Goal: Task Accomplishment & Management: Manage account settings

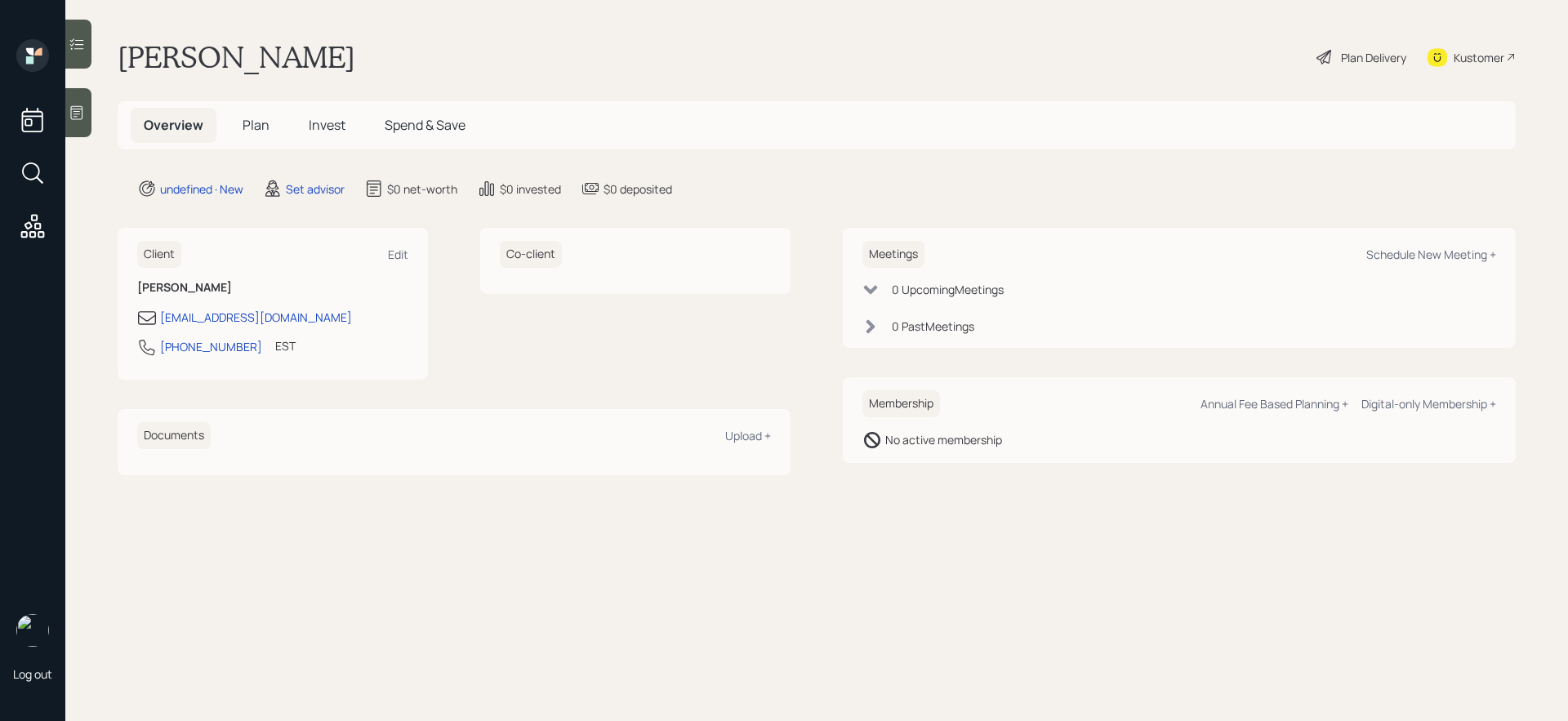
click at [90, 103] on div at bounding box center [79, 113] width 27 height 49
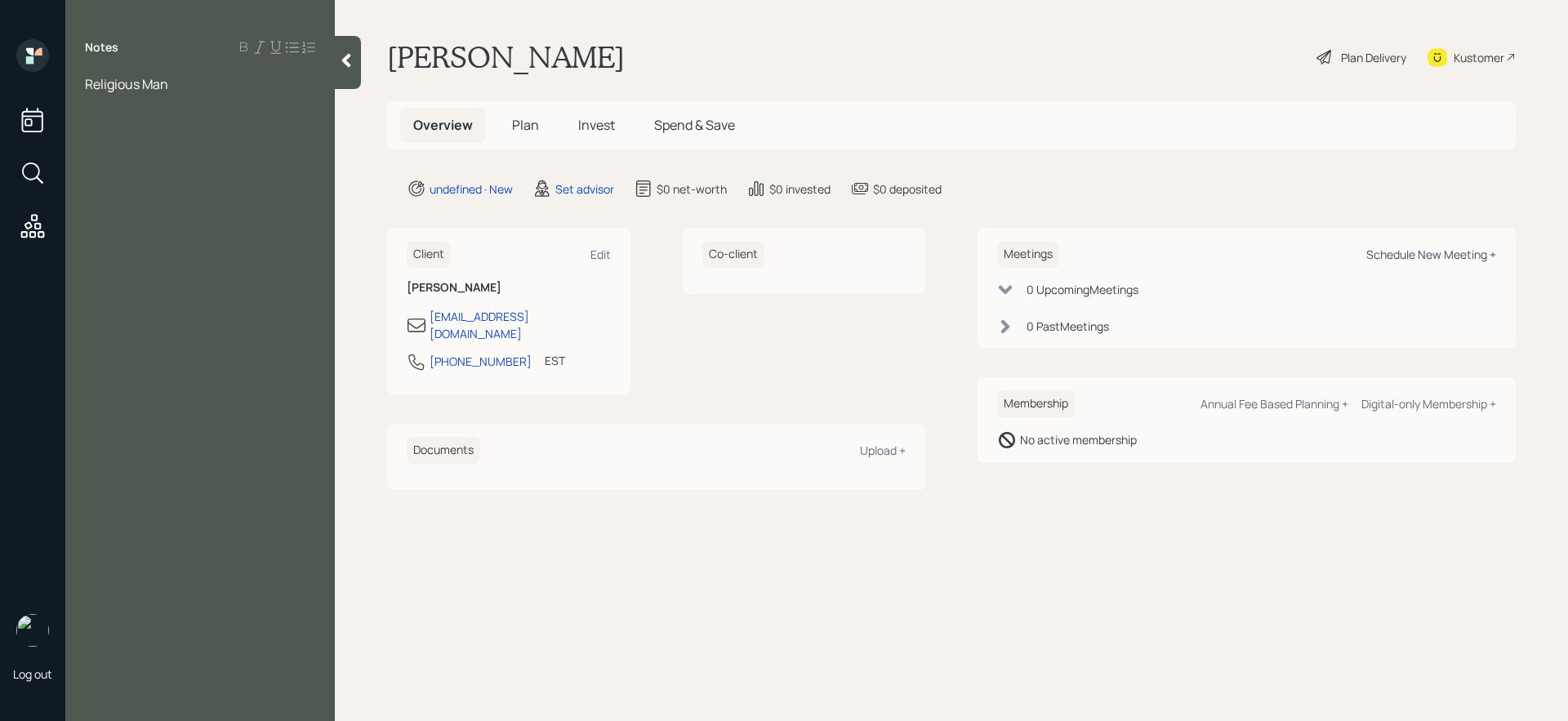
click at [1391, 260] on div "Schedule New Meeting +" at bounding box center [1431, 255] width 130 height 15
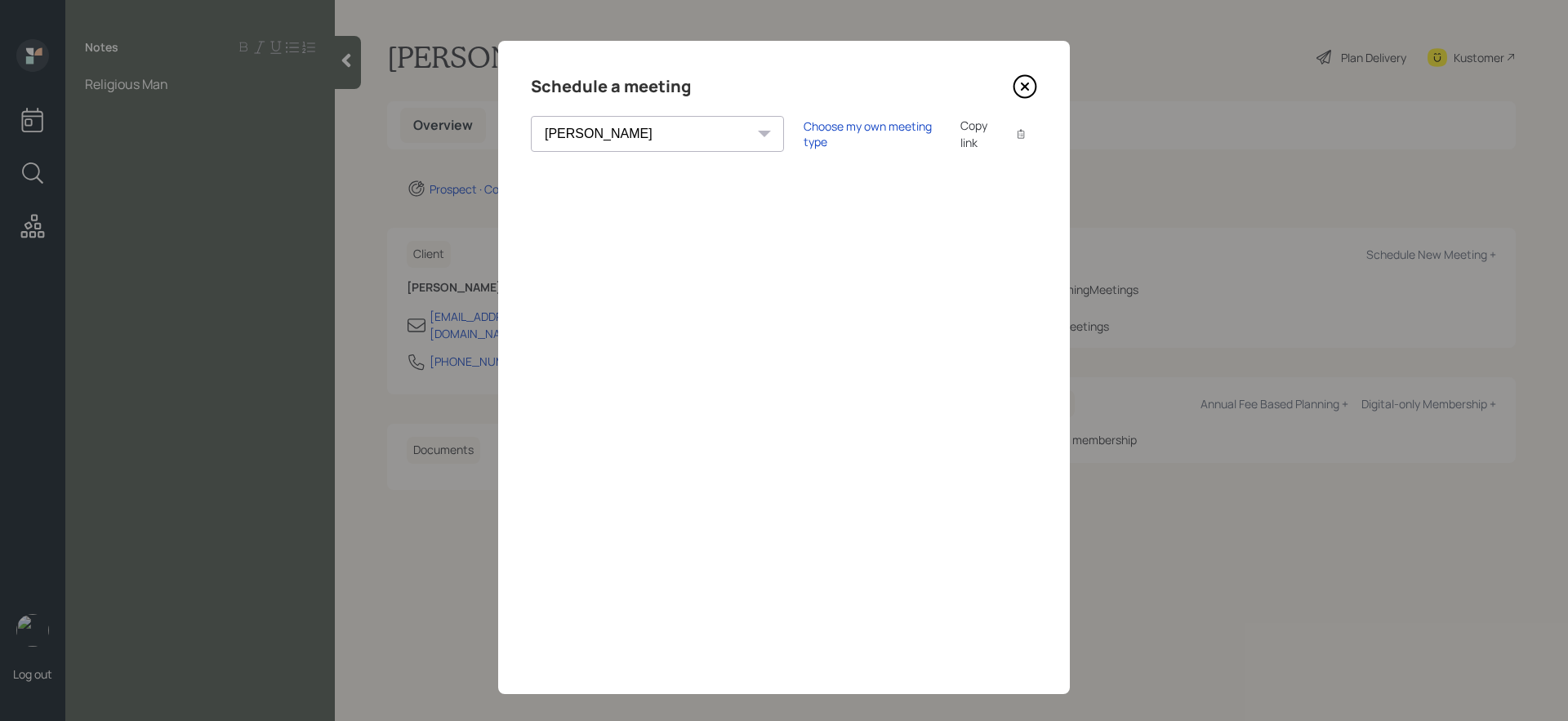
click at [804, 142] on div "Choose my own meeting type Copy link Copy text" at bounding box center [921, 134] width 234 height 34
click at [804, 130] on div "Choose my own meeting type" at bounding box center [872, 134] width 137 height 31
click at [619, 143] on select "[PERSON_NAME] [PERSON_NAME] [PERSON_NAME] [PERSON_NAME] [PERSON_NAME] [PERSON_N…" at bounding box center [672, 134] width 282 height 36
select select "205a2f49-d305-4782-8e90-e36bafbe5565"
click at [531, 116] on select "[PERSON_NAME] [PERSON_NAME] [PERSON_NAME] [PERSON_NAME] [PERSON_NAME] [PERSON_N…" at bounding box center [672, 134] width 282 height 36
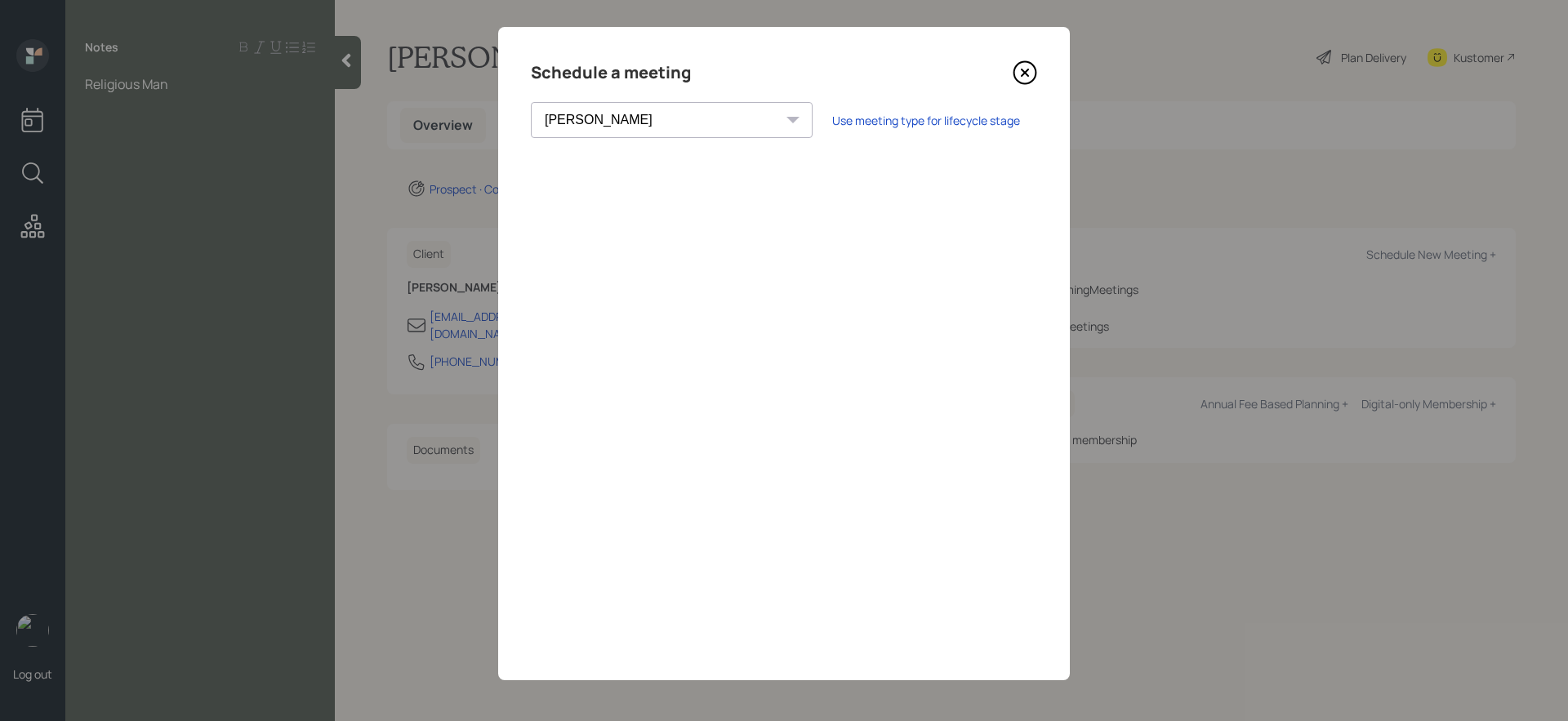
scroll to position [13, 0]
click at [1025, 72] on icon at bounding box center [1024, 73] width 7 height 7
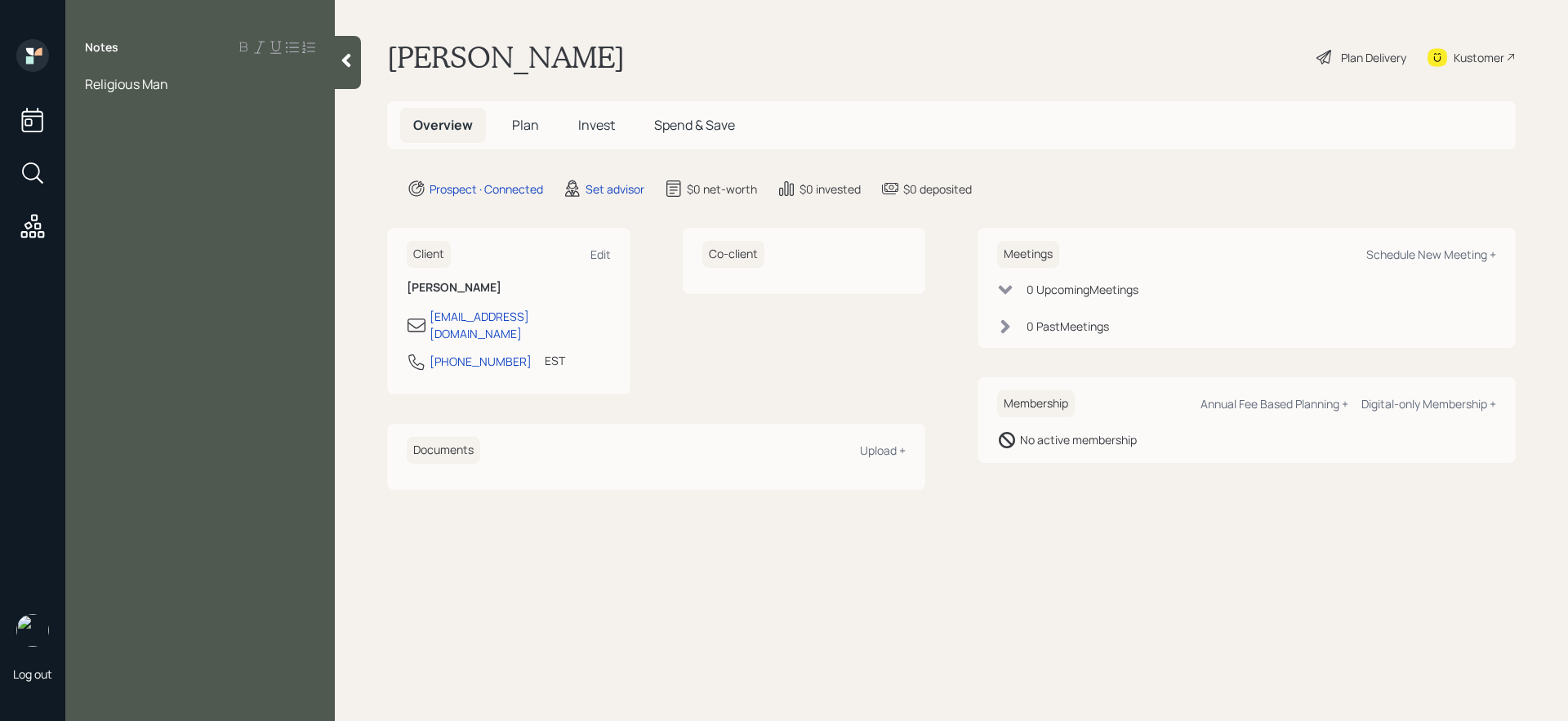
click at [354, 64] on icon at bounding box center [346, 60] width 16 height 16
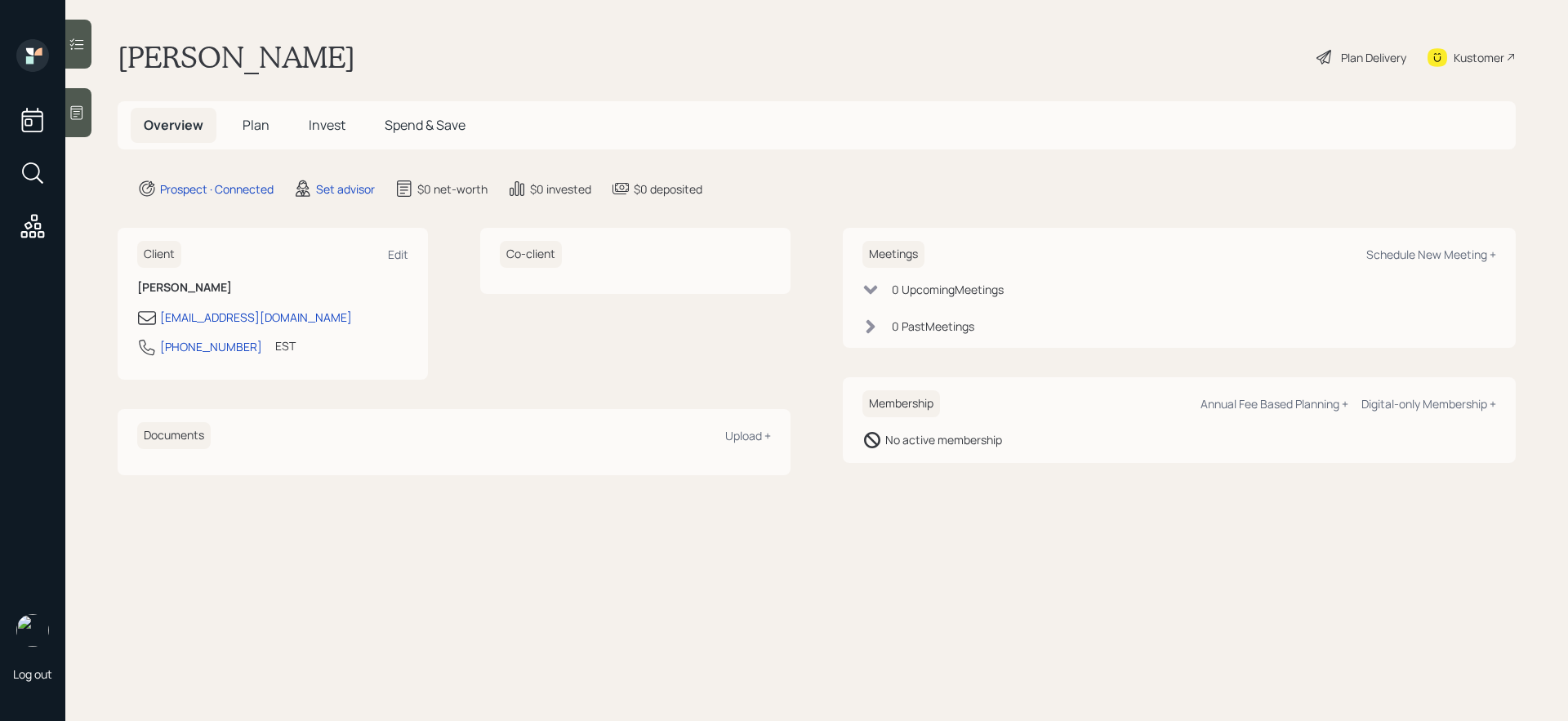
click at [86, 119] on div at bounding box center [79, 113] width 27 height 49
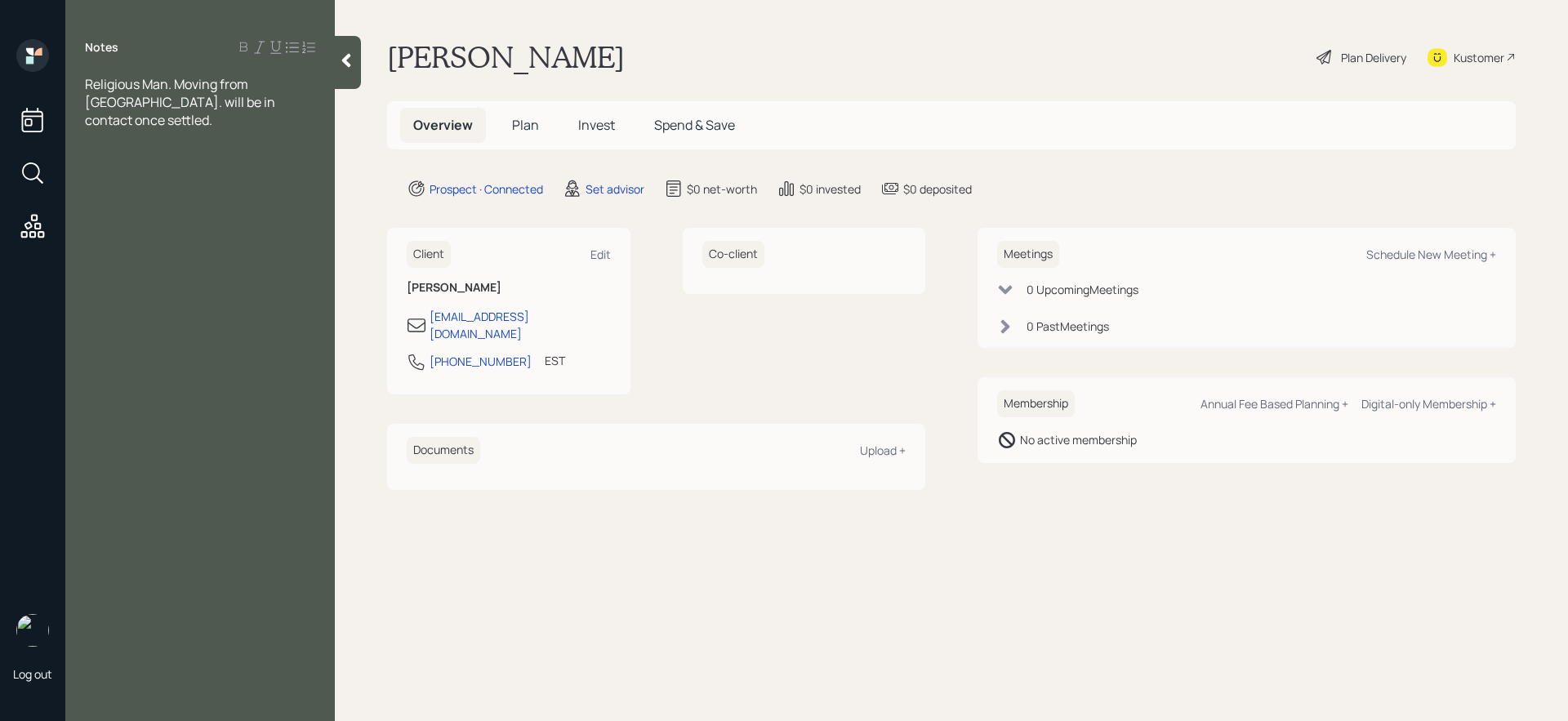
click at [353, 53] on icon at bounding box center [346, 60] width 16 height 16
